Goal: Task Accomplishment & Management: Manage account settings

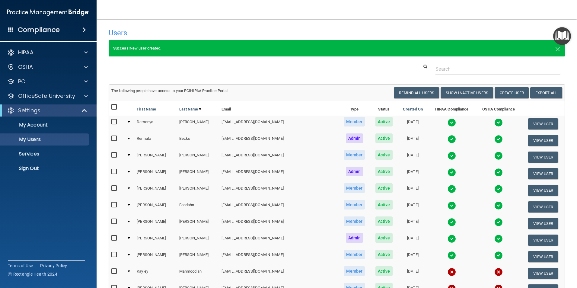
select select "20"
click at [39, 166] on p "Sign Out" at bounding box center [45, 168] width 82 height 6
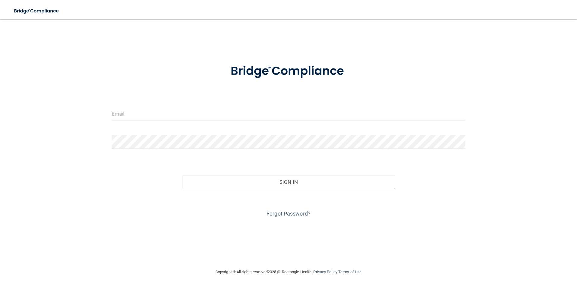
click at [199, 106] on form "Invalid email/password. You don't have permission to access that page. Sign In …" at bounding box center [289, 137] width 354 height 163
click at [199, 114] on input "email" at bounding box center [289, 114] width 354 height 14
type input "[EMAIL_ADDRESS][DOMAIN_NAME]"
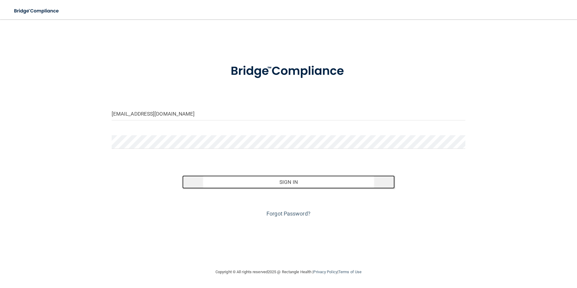
click at [297, 180] on button "Sign In" at bounding box center [288, 181] width 212 height 13
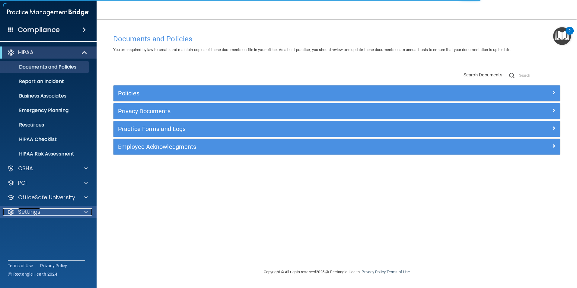
click at [42, 215] on div "Settings" at bounding box center [40, 211] width 75 height 7
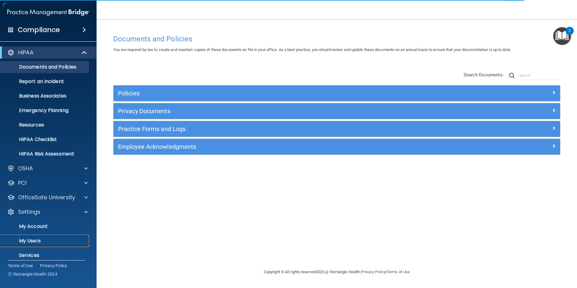
click at [34, 241] on p "My Users" at bounding box center [45, 241] width 82 height 6
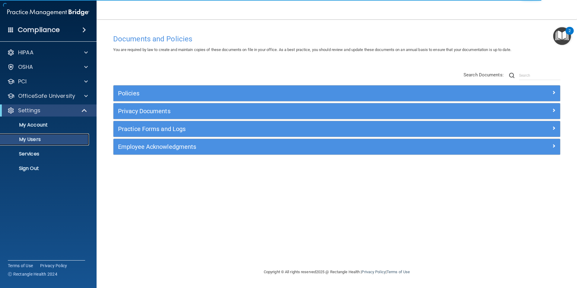
select select "20"
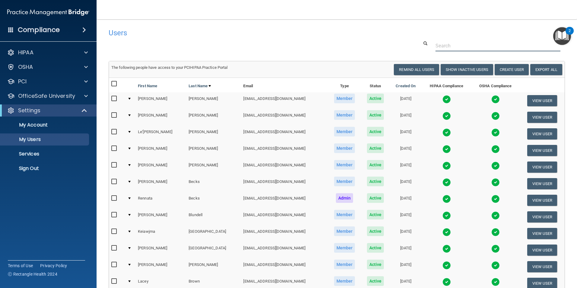
click at [457, 50] on input "text" at bounding box center [497, 45] width 125 height 11
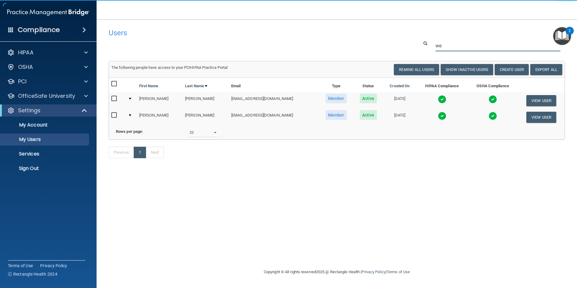
type input "we"
click at [438, 116] on img at bounding box center [442, 116] width 8 height 8
